Goal: Contribute content

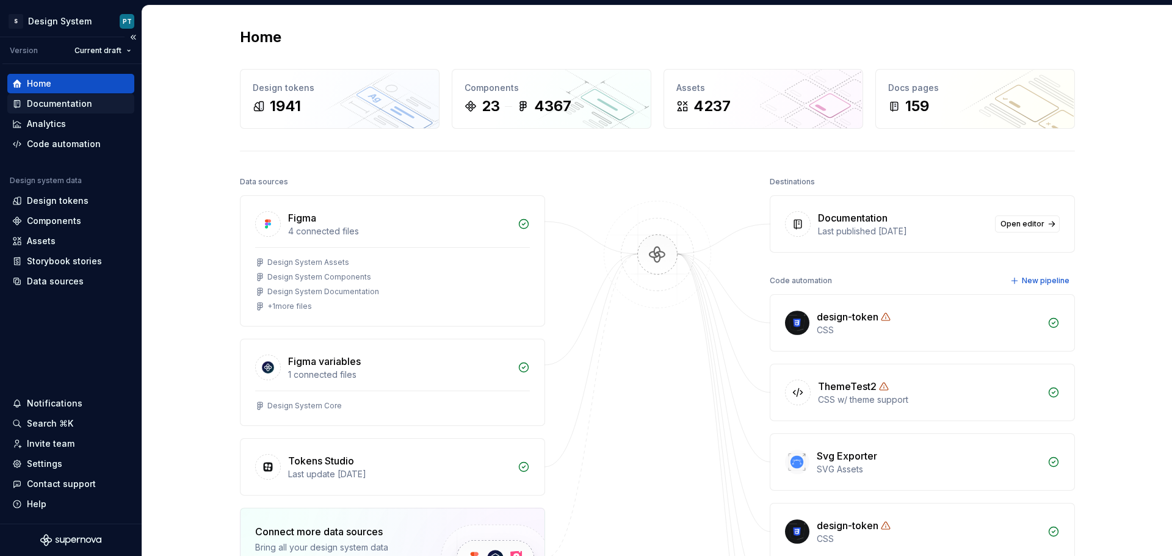
click at [77, 98] on div "Documentation" at bounding box center [59, 104] width 65 height 12
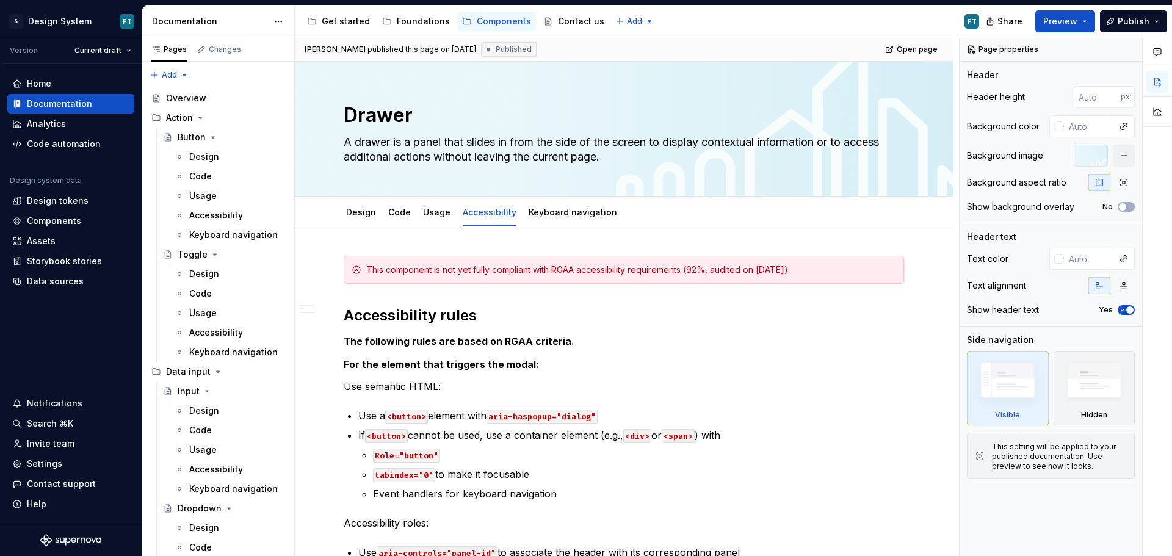
type textarea "*"
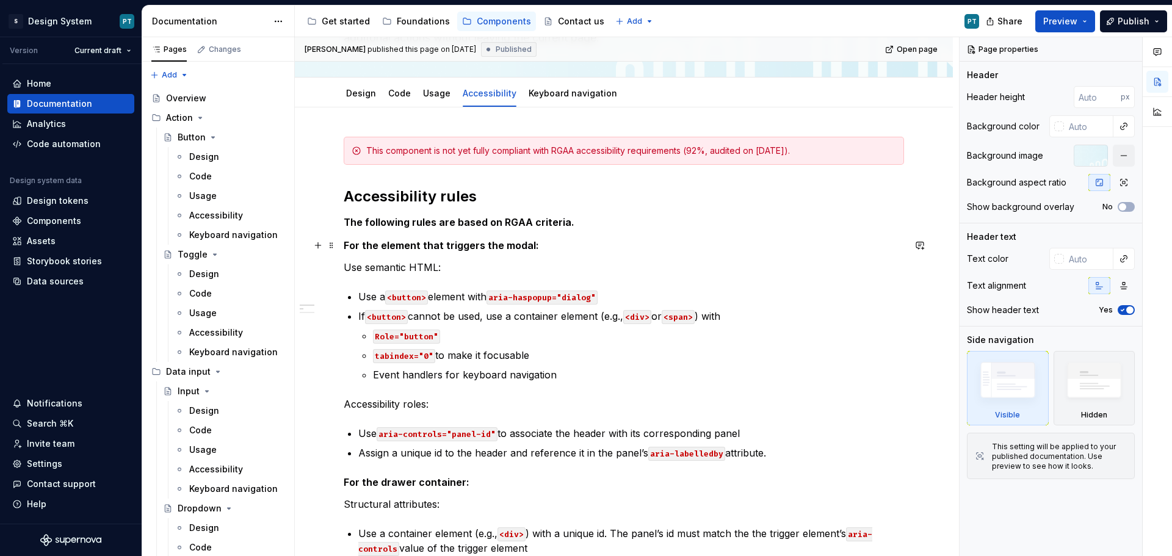
scroll to position [122, 0]
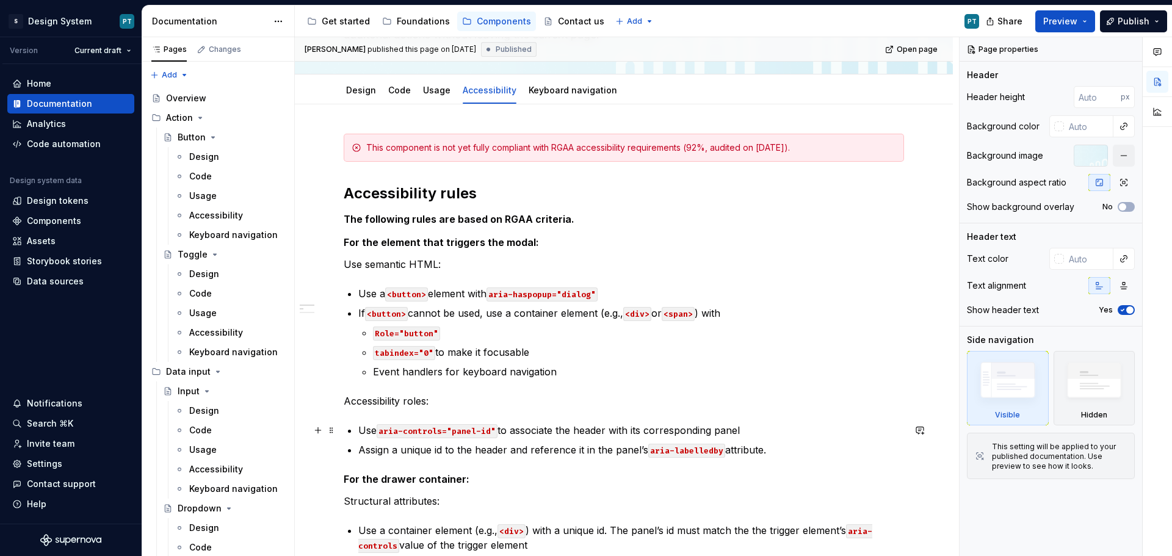
click at [479, 432] on code "aria-controls="panel-id"" at bounding box center [436, 431] width 121 height 14
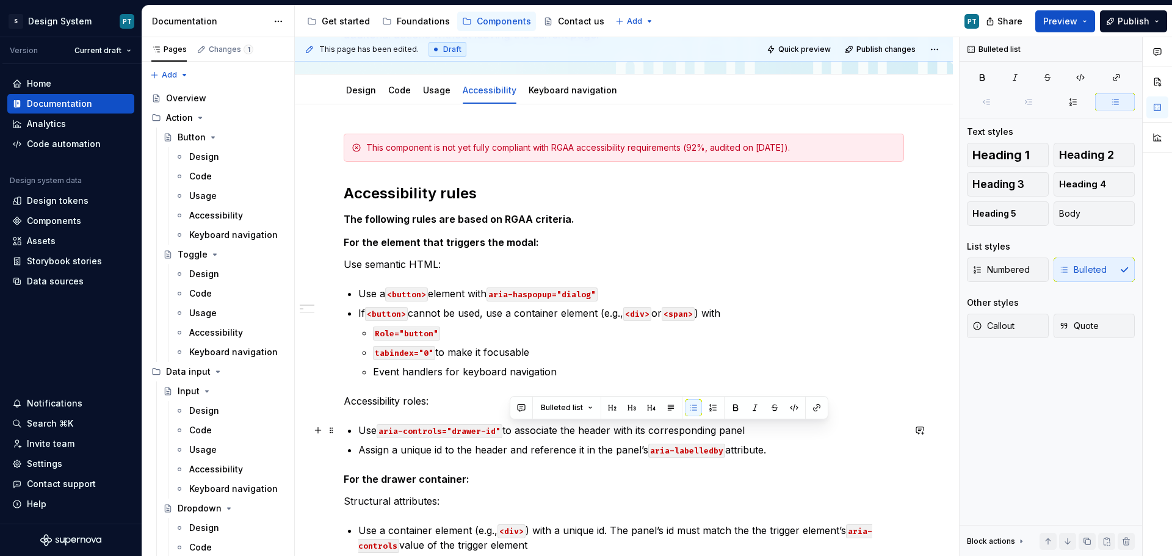
drag, startPoint x: 508, startPoint y: 432, endPoint x: 750, endPoint y: 432, distance: 241.6
click at [750, 432] on p "Use aria-controls="drawer-id" to associate the header with its corresponding pa…" at bounding box center [630, 430] width 545 height 15
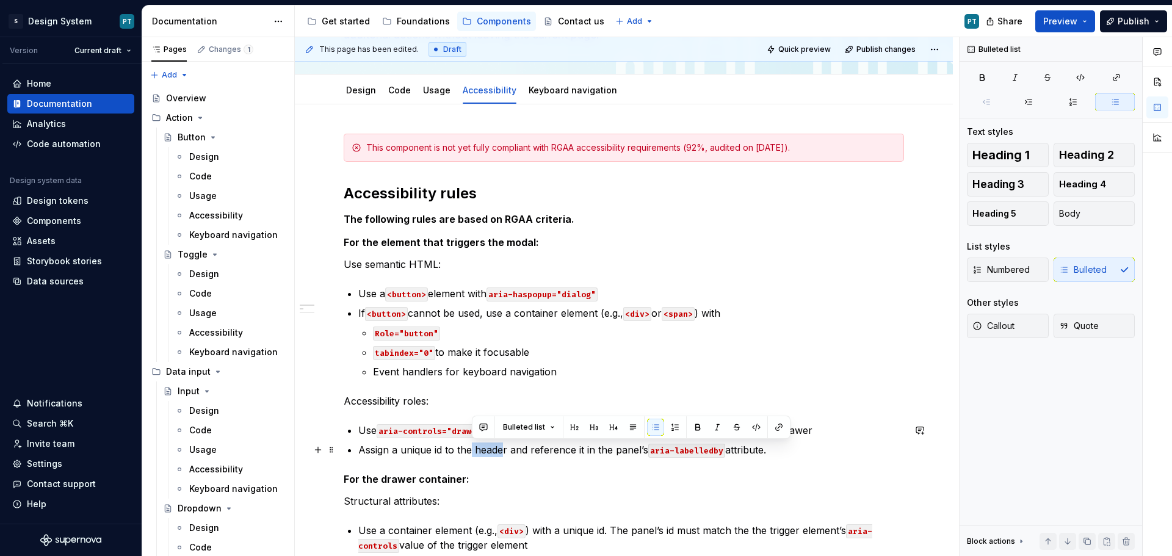
drag, startPoint x: 473, startPoint y: 450, endPoint x: 503, endPoint y: 451, distance: 30.5
click at [503, 451] on p "Assign a unique id to the header and reference it in the panel’s aria-labelledb…" at bounding box center [630, 449] width 545 height 15
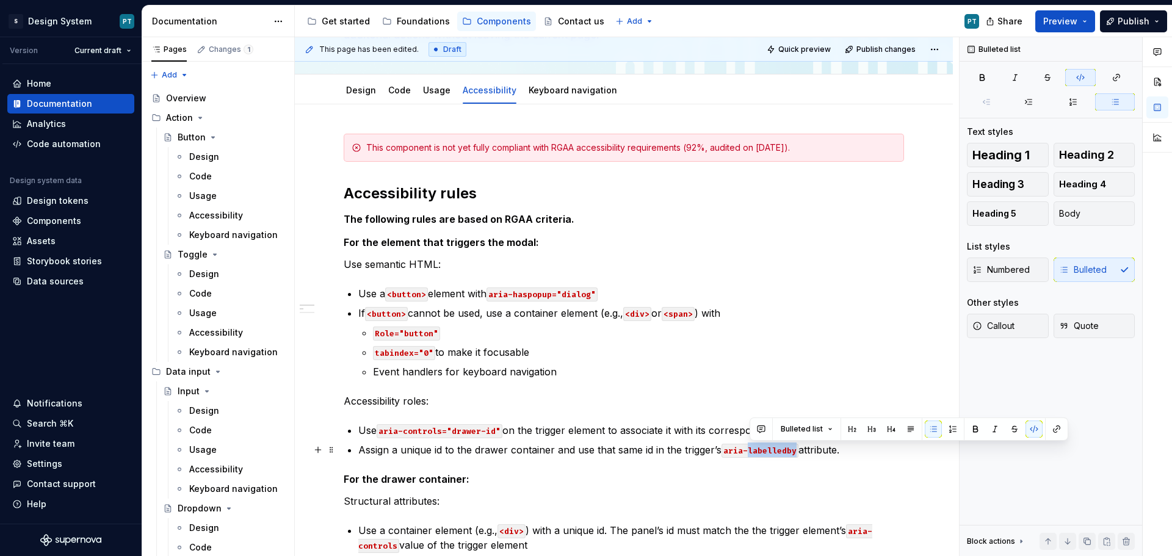
drag, startPoint x: 751, startPoint y: 451, endPoint x: 797, endPoint y: 454, distance: 46.5
click at [797, 454] on code "aria-labelledby" at bounding box center [759, 451] width 77 height 14
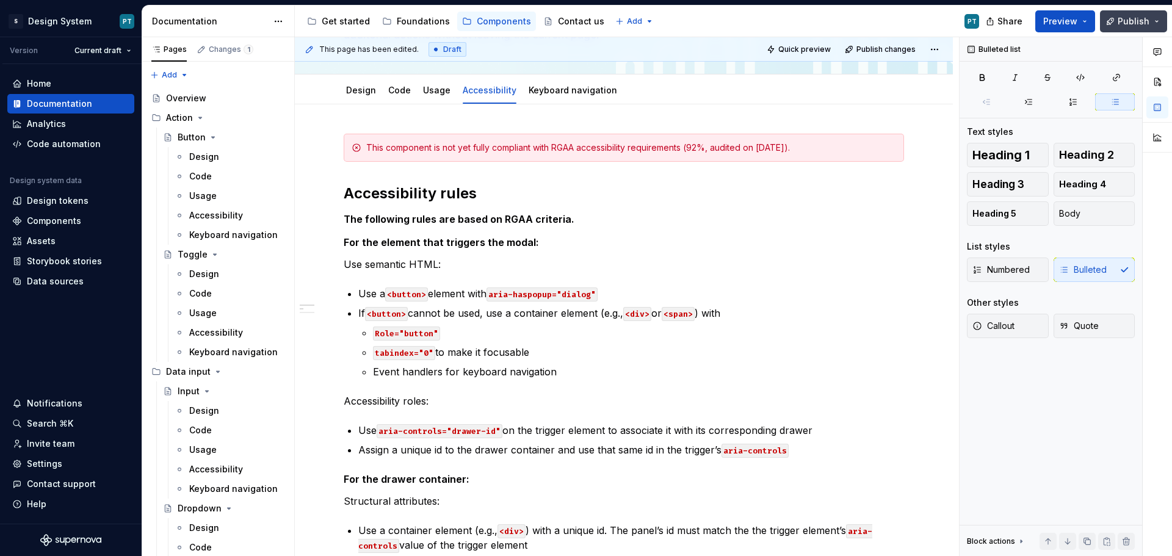
click at [1115, 14] on button "Publish" at bounding box center [1133, 21] width 67 height 22
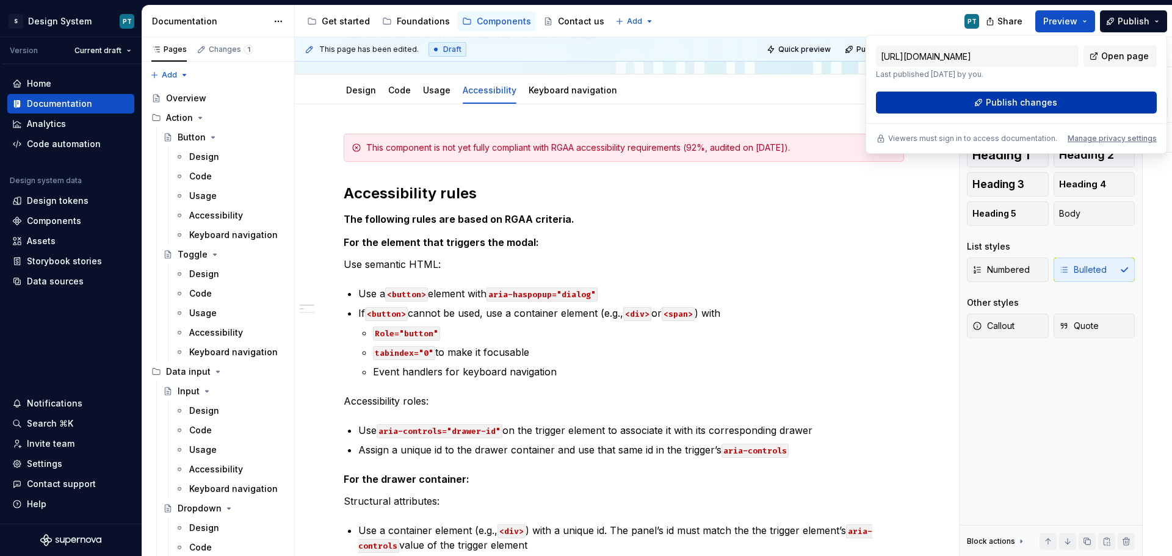
click at [1090, 104] on button "Publish changes" at bounding box center [1016, 103] width 281 height 22
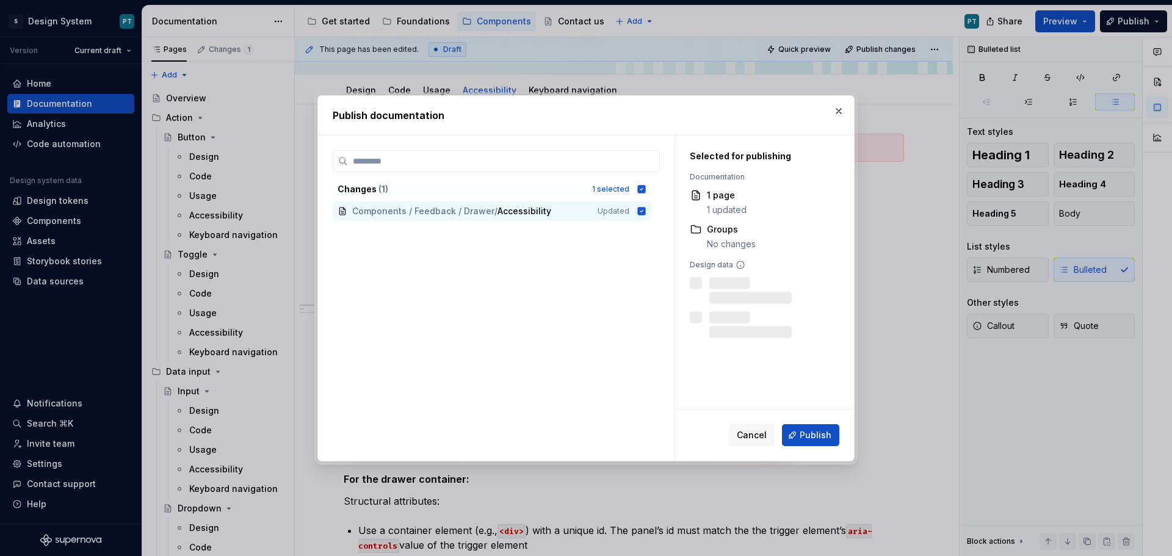
click at [823, 423] on div "Cancel Publish" at bounding box center [764, 434] width 179 height 51
drag, startPoint x: 824, startPoint y: 429, endPoint x: 826, endPoint y: 437, distance: 8.0
click at [826, 437] on span "Publish" at bounding box center [815, 435] width 32 height 12
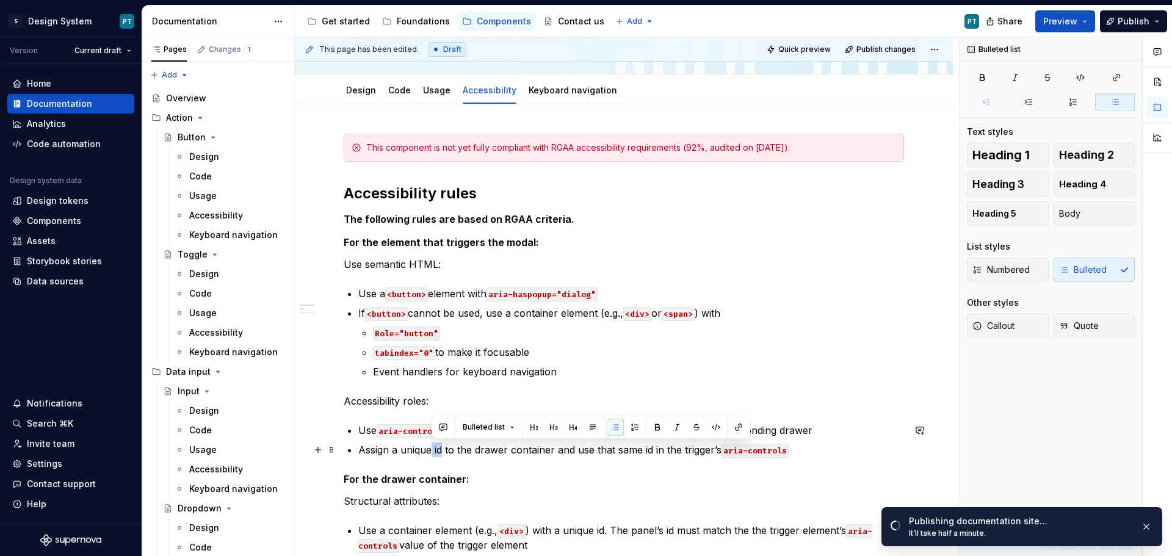
drag, startPoint x: 444, startPoint y: 450, endPoint x: 431, endPoint y: 445, distance: 12.9
click at [431, 445] on p "Assign a unique id to the drawer container and use that same id in the trigger’…" at bounding box center [630, 449] width 545 height 15
click at [452, 450] on p "Assign a unique id to the drawer container and use that same id in the trigger’…" at bounding box center [630, 449] width 545 height 15
drag, startPoint x: 442, startPoint y: 450, endPoint x: 433, endPoint y: 448, distance: 8.9
click at [433, 448] on p "Assign a unique id to the drawer container and use that same id in the trigger’…" at bounding box center [630, 449] width 545 height 15
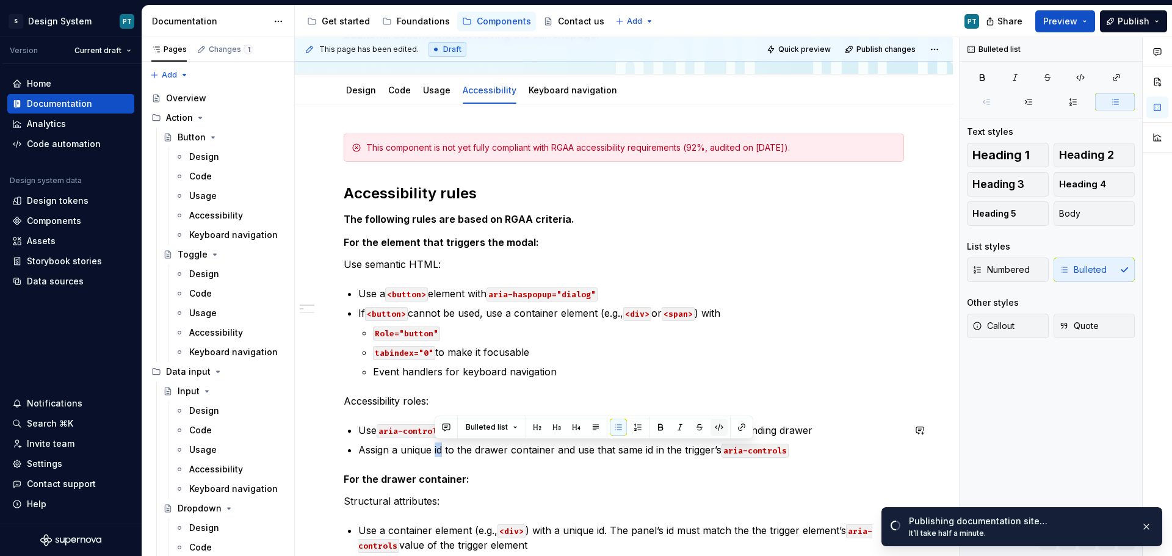
click at [716, 424] on button "button" at bounding box center [718, 427] width 17 height 17
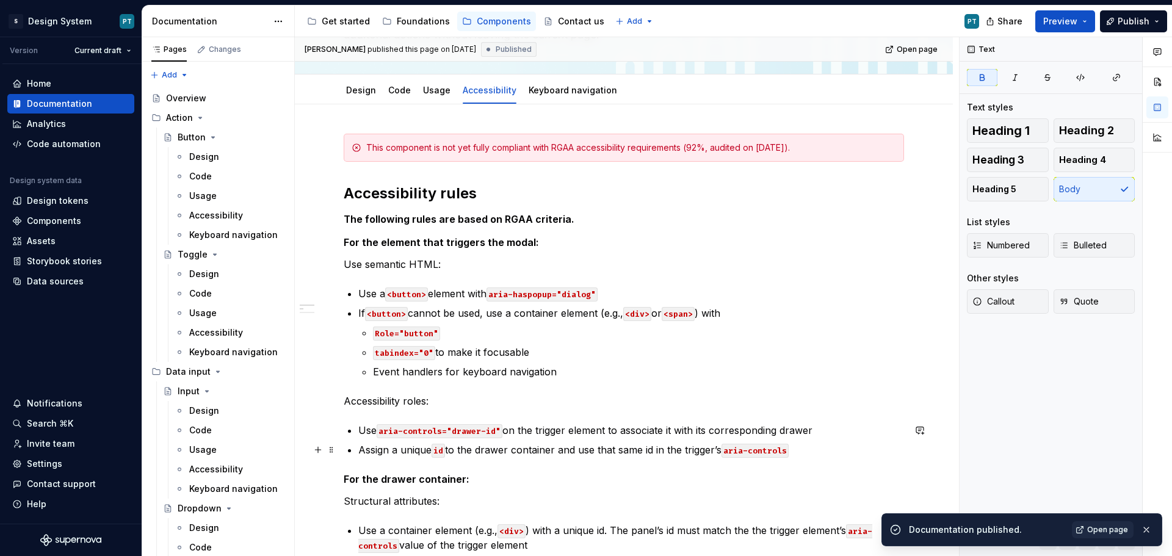
click at [663, 448] on p "Assign a unique id to the drawer container and use that same id in the trigger’…" at bounding box center [630, 449] width 545 height 15
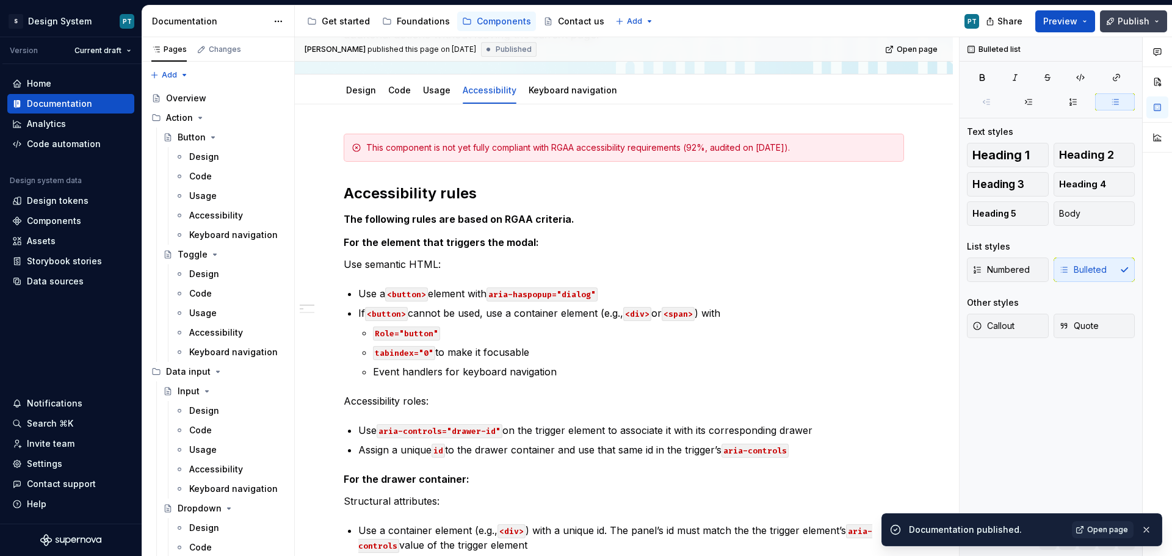
click at [1120, 21] on span "Publish" at bounding box center [1133, 21] width 32 height 12
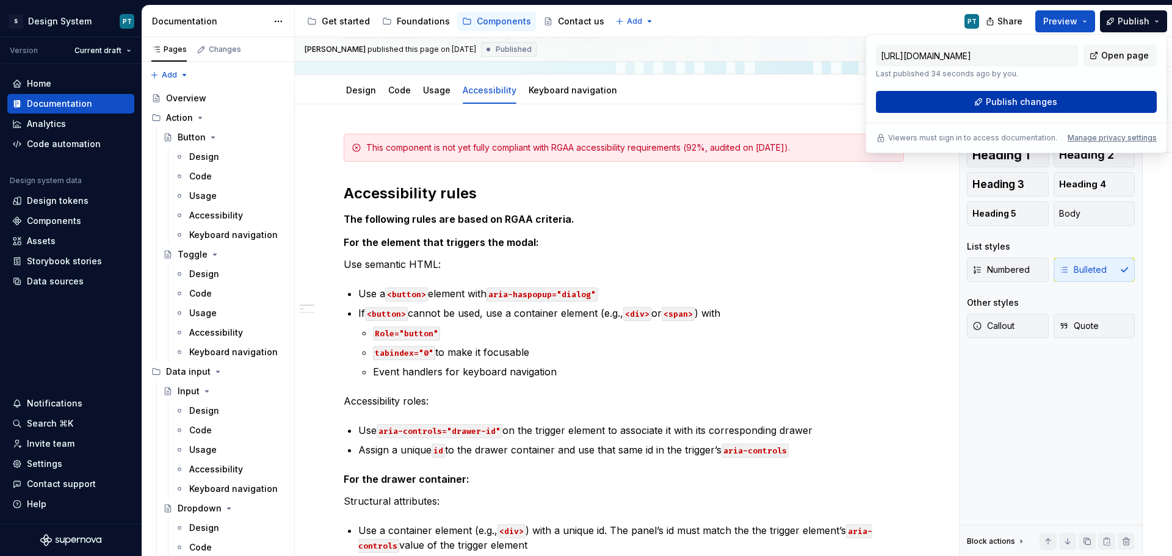
click at [1104, 101] on button "Publish changes" at bounding box center [1016, 102] width 281 height 22
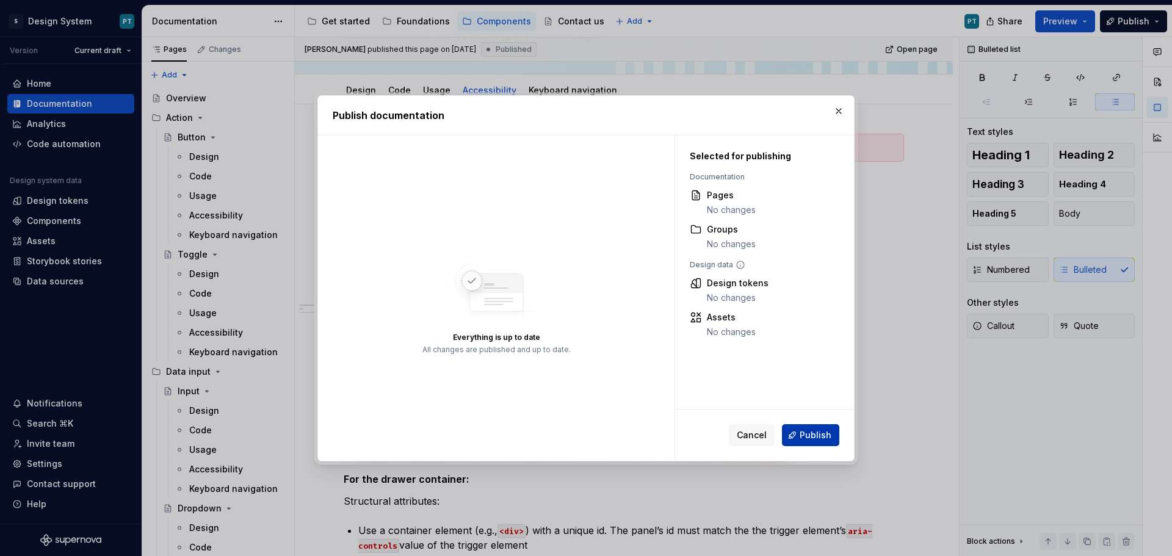
click at [805, 440] on span "Publish" at bounding box center [815, 435] width 32 height 12
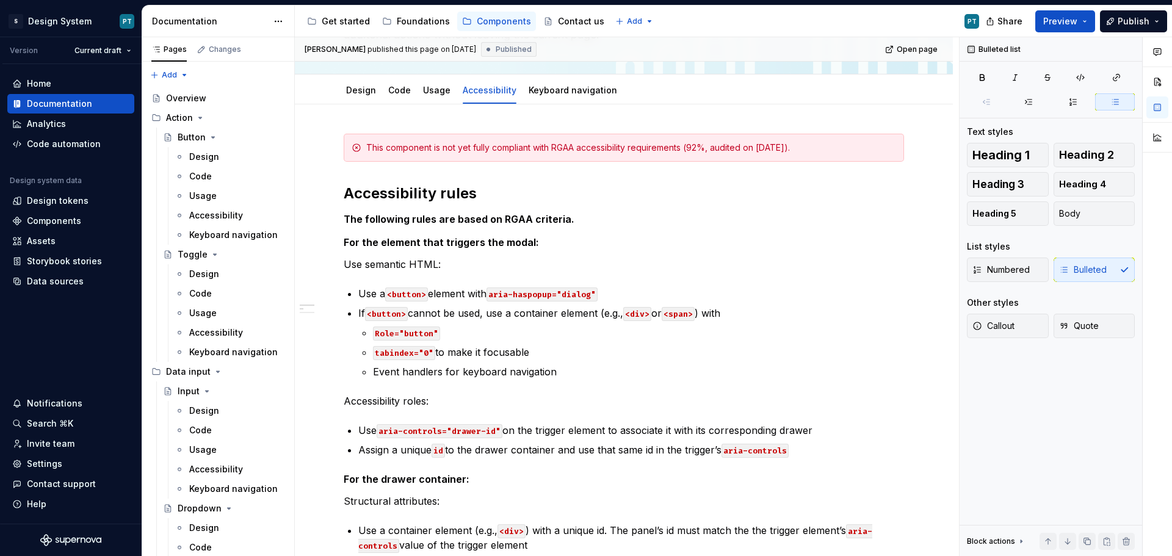
type textarea "*"
